Goal: Navigation & Orientation: Find specific page/section

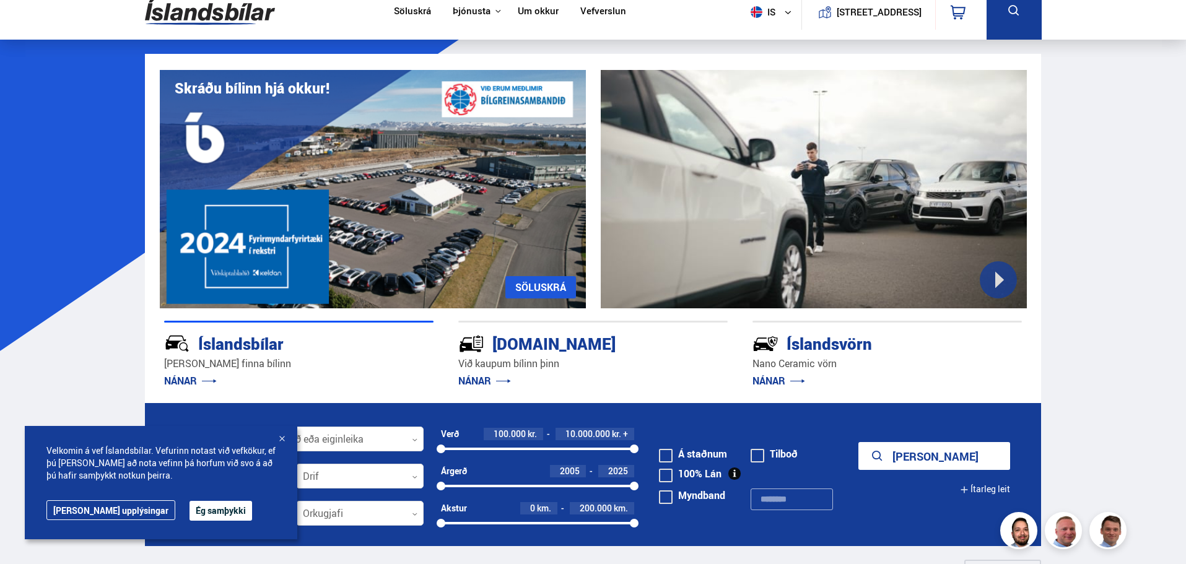
scroll to position [433, 0]
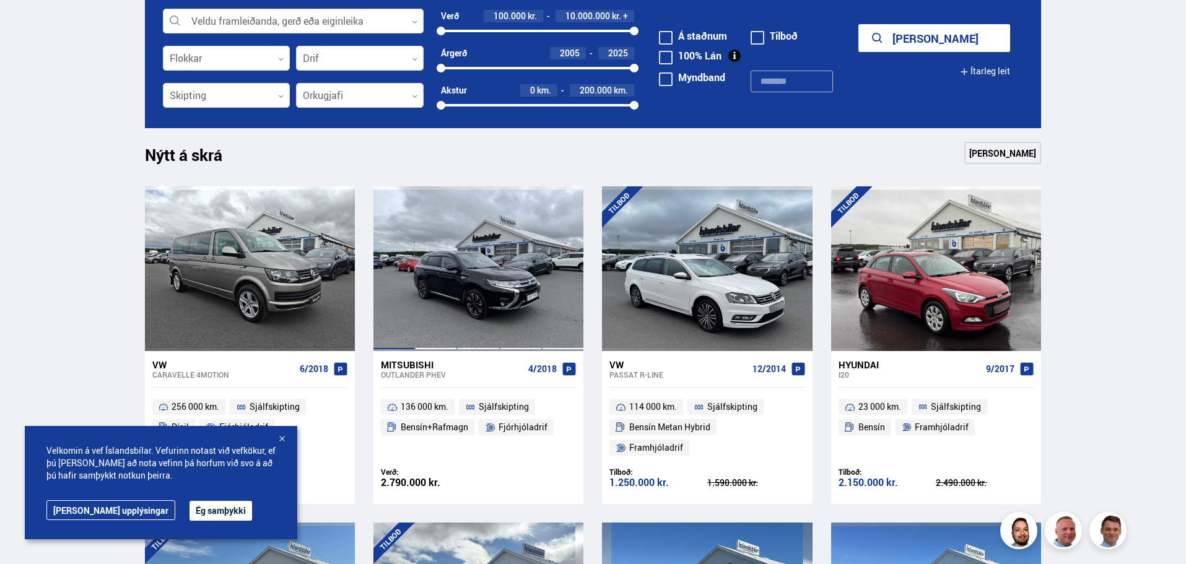
click at [376, 279] on div at bounding box center [394, 268] width 42 height 165
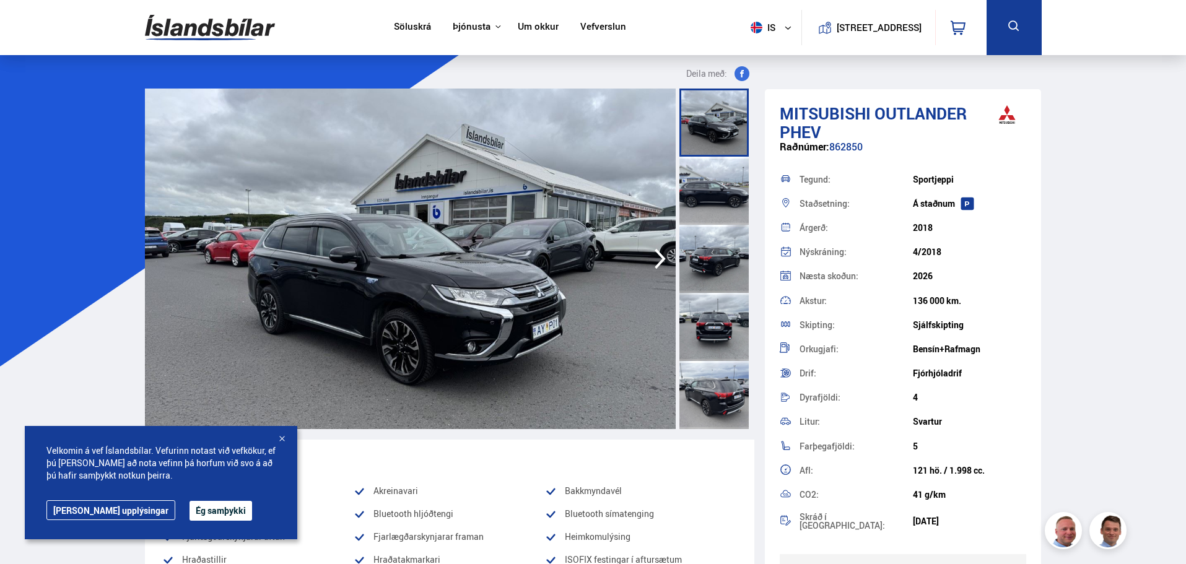
click at [392, 19] on nav "Söluskrá Þjónusta Íslandsbílar [DOMAIN_NAME] Íslandsvörn Leiðbeiningar Um okkur…" at bounding box center [510, 27] width 254 height 55
click at [394, 22] on link "Söluskrá" at bounding box center [412, 27] width 37 height 13
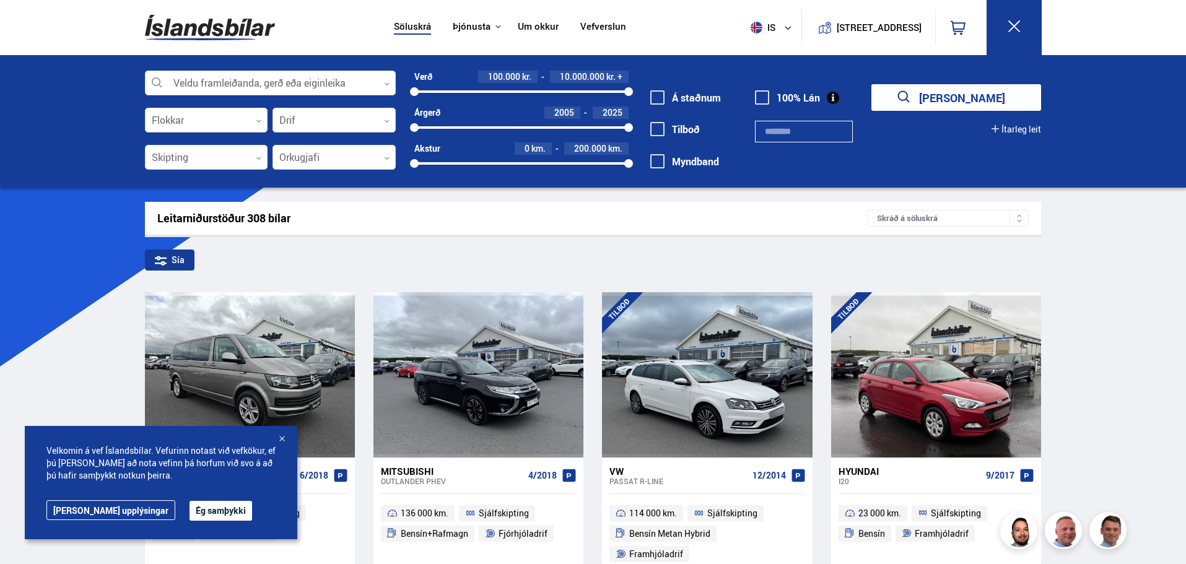
click at [596, 30] on link "Vefverslun" at bounding box center [603, 27] width 46 height 13
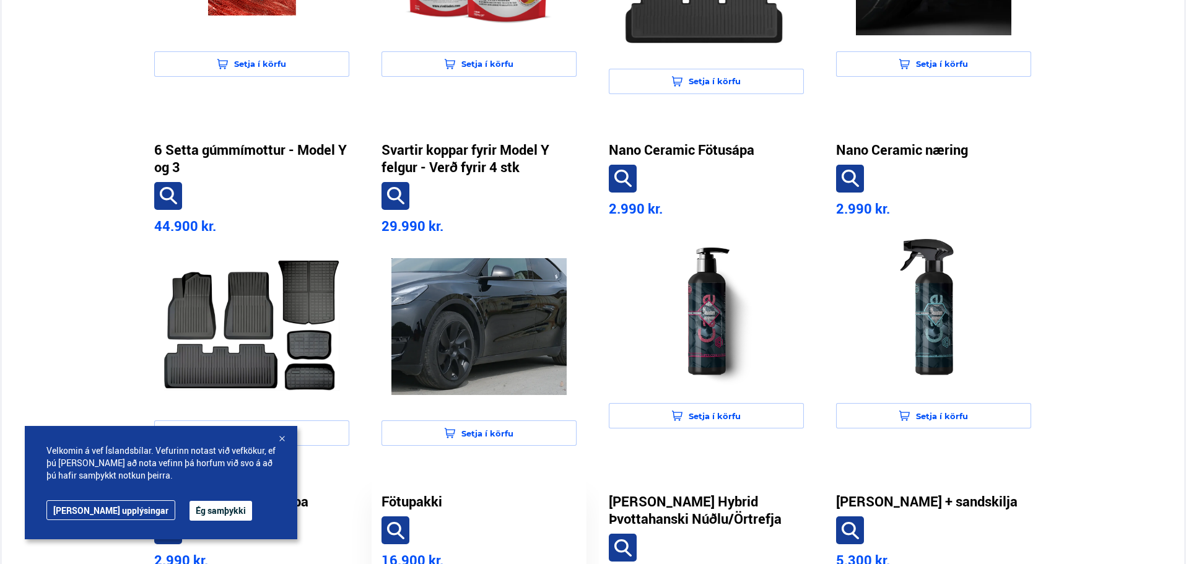
scroll to position [92, 0]
